Goal: Transaction & Acquisition: Purchase product/service

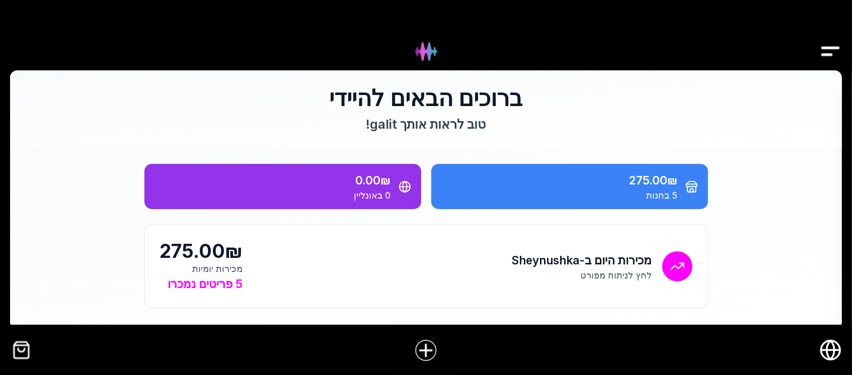
click at [24, 351] on img "קופה" at bounding box center [21, 350] width 23 height 23
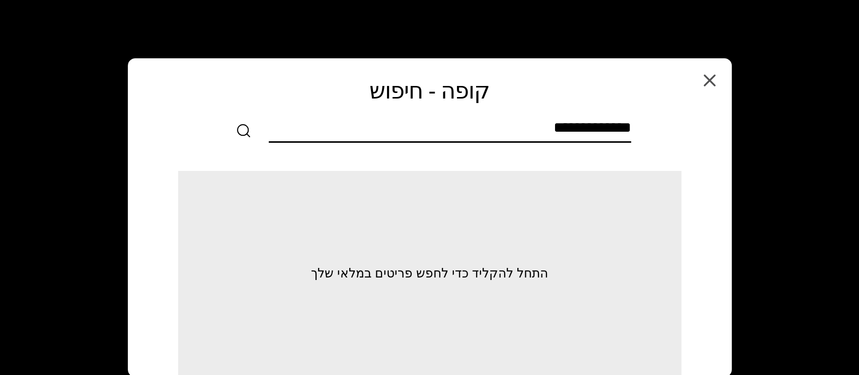
click at [516, 136] on input "text" at bounding box center [450, 130] width 362 height 23
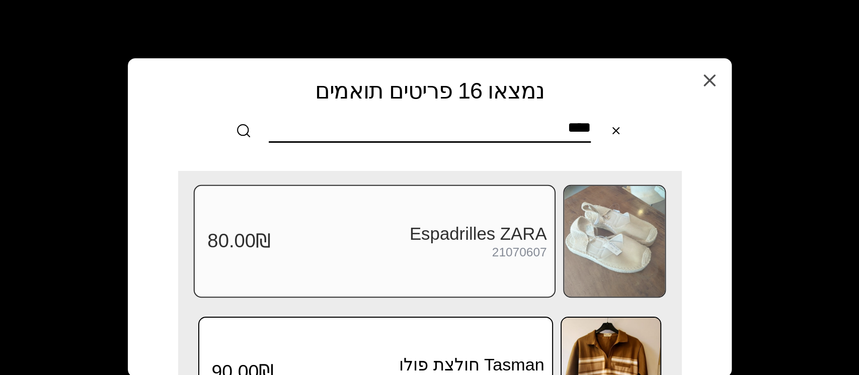
type input "****"
click at [485, 231] on h3 "Espadrilles ZARA" at bounding box center [409, 234] width 276 height 21
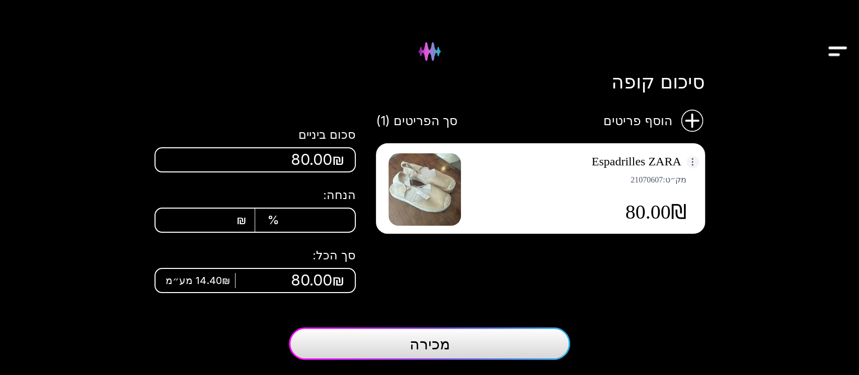
click at [694, 159] on html "[PERSON_NAME] מלאי קופה 1 חנות אונליין ספקים מידע חכם משימות הגדרות סיכום קופה …" at bounding box center [429, 187] width 859 height 375
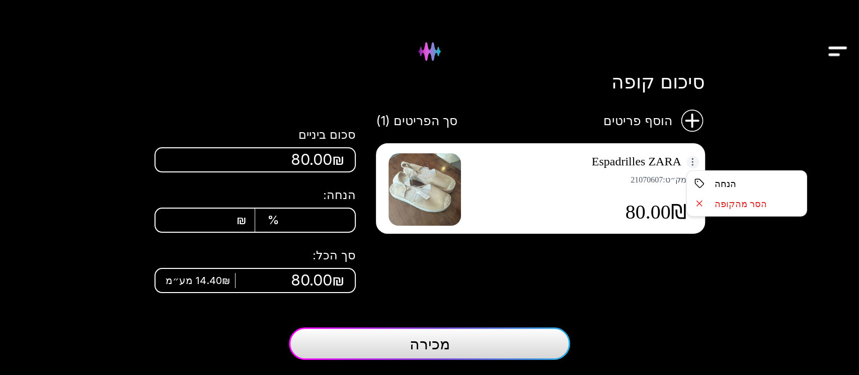
click at [694, 159] on html "[PERSON_NAME] מלאי קופה 1 חנות אונליין ספקים מידע חכם משימות הגדרות סיכום קופה …" at bounding box center [429, 187] width 859 height 375
click at [692, 159] on html "[PERSON_NAME] מלאי קופה 1 חנות אונליין ספקים מידע חכם משימות הגדרות סיכום קופה …" at bounding box center [429, 187] width 859 height 375
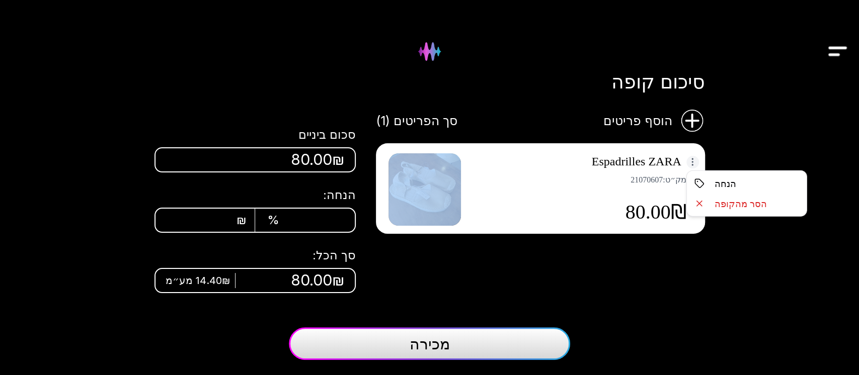
click at [692, 159] on html "[PERSON_NAME] מלאי קופה 1 חנות אונליין ספקים מידע חכם משימות הגדרות סיכום קופה …" at bounding box center [429, 187] width 859 height 375
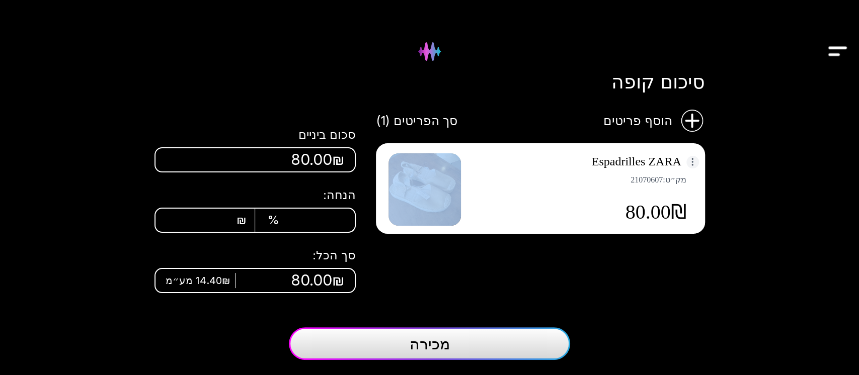
click at [692, 159] on html "[PERSON_NAME] מלאי קופה 1 חנות אונליין ספקים מידע חכם משימות הגדרות סיכום קופה …" at bounding box center [429, 187] width 859 height 375
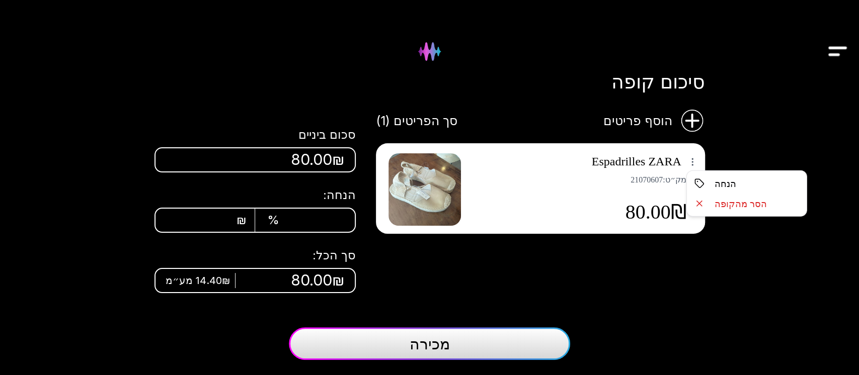
click at [765, 127] on html "[PERSON_NAME] מלאי קופה 1 חנות אונליין ספקים מידע חכם משימות הגדרות סיכום קופה …" at bounding box center [429, 187] width 859 height 375
click at [690, 157] on html "[PERSON_NAME] מלאי קופה 1 חנות אונליין ספקים מידע חכם משימות הגדרות סיכום קופה …" at bounding box center [429, 187] width 859 height 375
click at [744, 126] on html "[PERSON_NAME] מלאי קופה 1 חנות אונליין ספקים מידע חכם משימות הגדרות סיכום קופה …" at bounding box center [429, 187] width 859 height 375
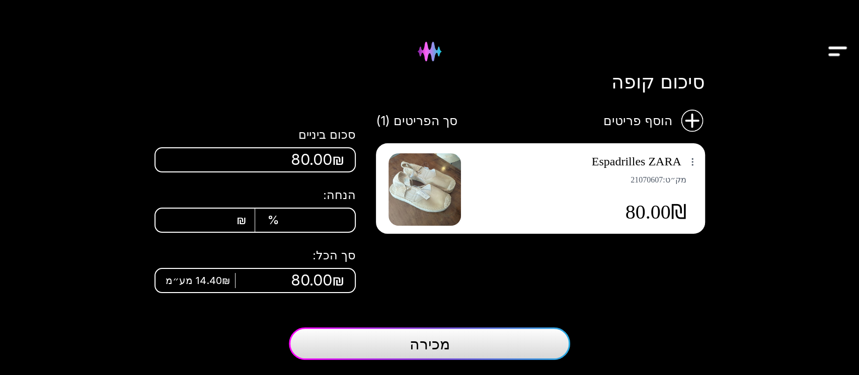
click at [419, 55] on img at bounding box center [429, 51] width 41 height 41
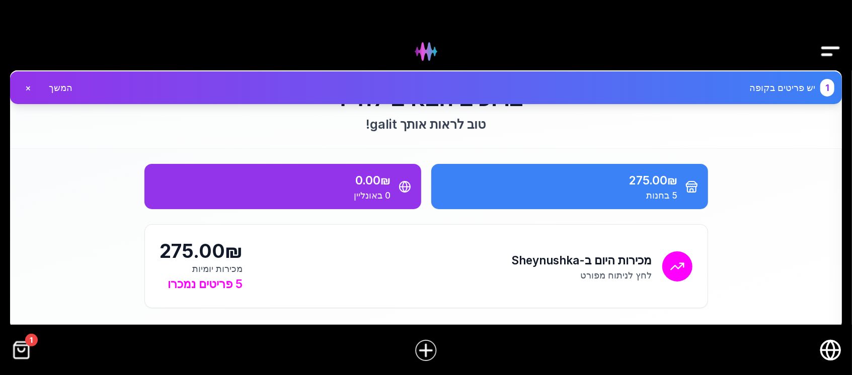
click at [27, 89] on button "×" at bounding box center [28, 88] width 16 height 18
